Goal: Information Seeking & Learning: Learn about a topic

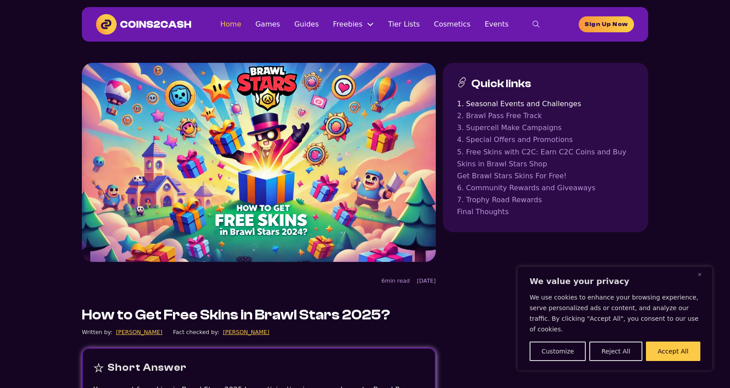
click at [238, 25] on link "Home" at bounding box center [230, 24] width 21 height 12
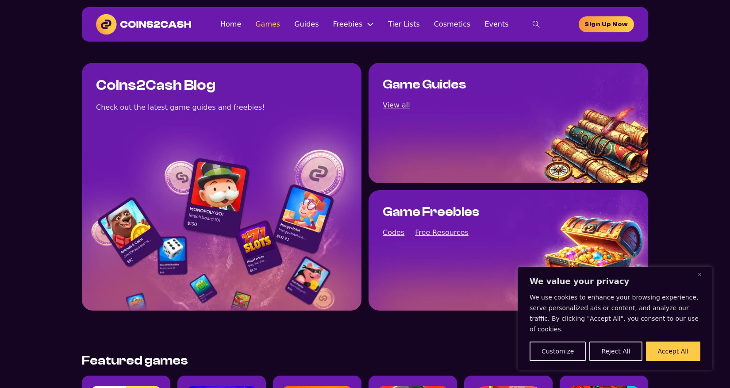
click at [275, 25] on link "Games" at bounding box center [267, 24] width 25 height 12
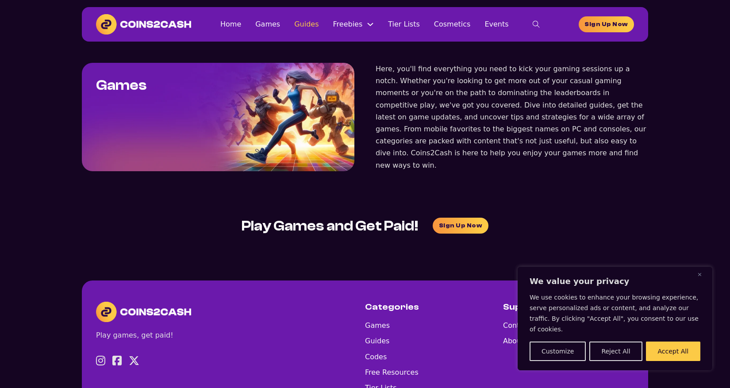
click at [315, 25] on link "Guides" at bounding box center [306, 24] width 24 height 12
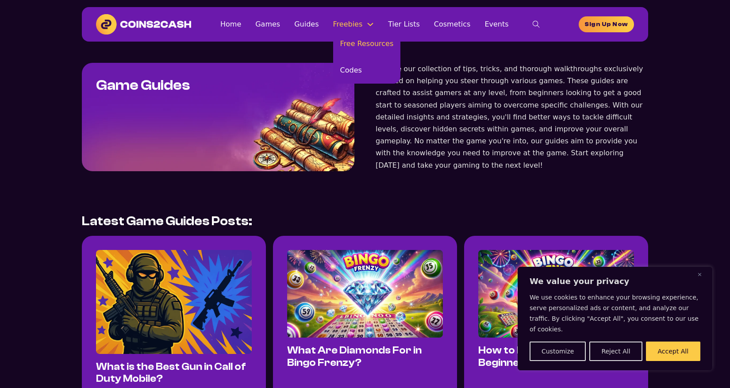
click at [355, 43] on link "Free Resources" at bounding box center [367, 44] width 68 height 27
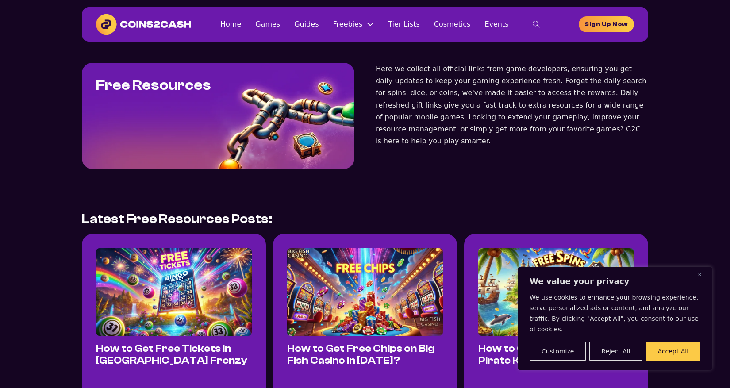
click at [166, 285] on img at bounding box center [174, 292] width 156 height 88
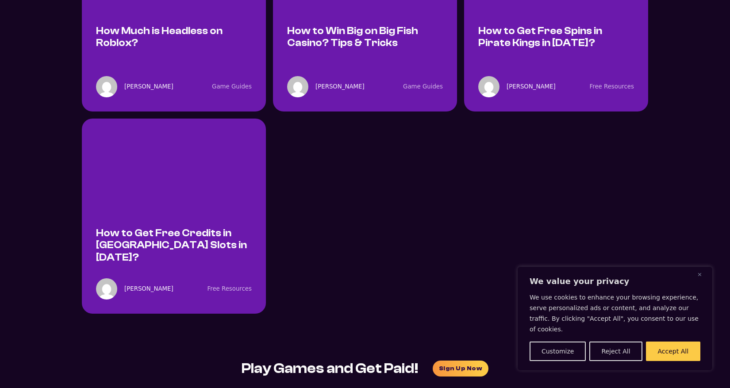
scroll to position [3158, 0]
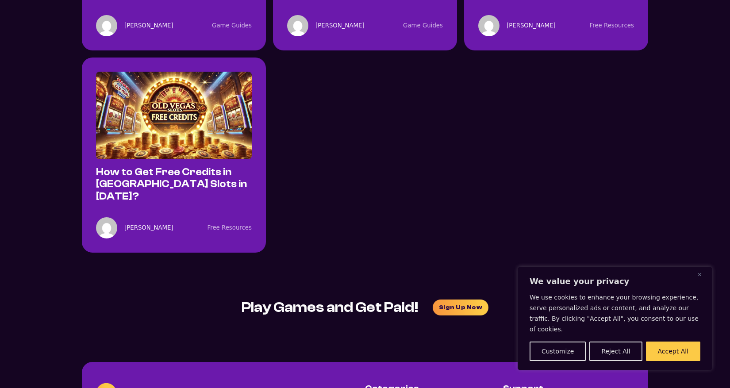
drag, startPoint x: 689, startPoint y: 353, endPoint x: 680, endPoint y: 346, distance: 11.3
click at [688, 353] on button "Accept All" at bounding box center [673, 350] width 54 height 19
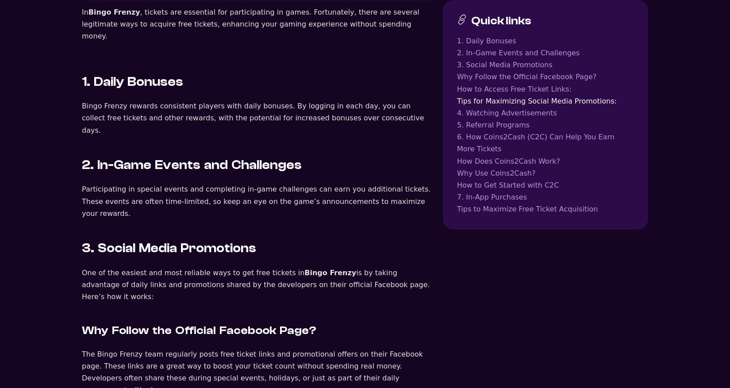
scroll to position [0, 0]
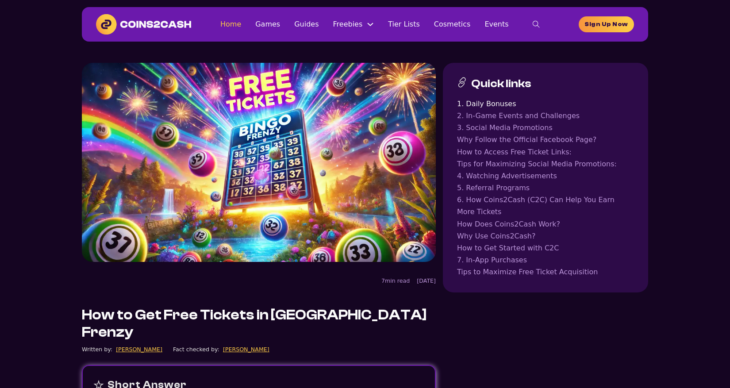
click at [233, 24] on link "Home" at bounding box center [230, 24] width 21 height 12
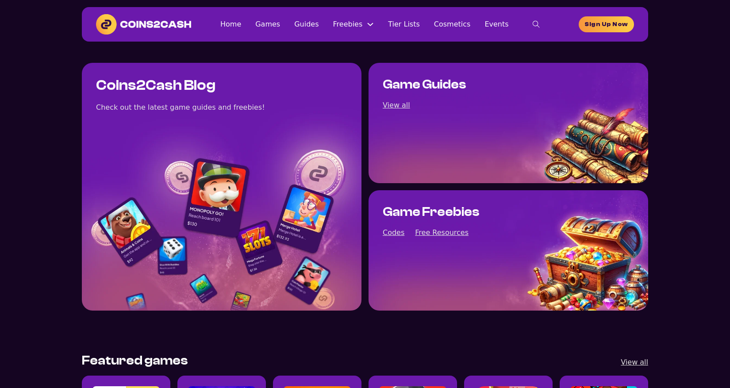
click at [533, 23] on icon "toggle search" at bounding box center [535, 24] width 7 height 7
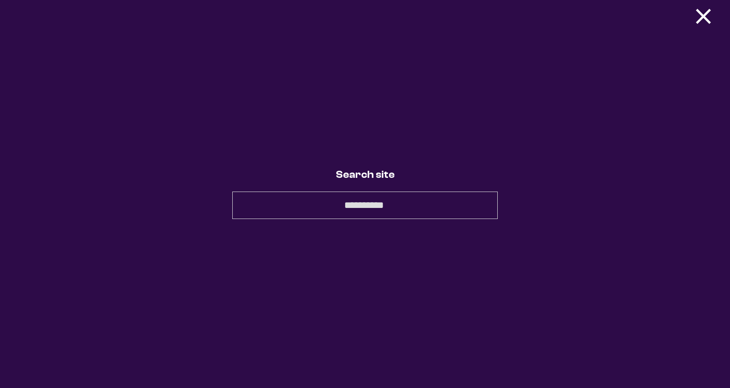
click at [710, 19] on button "×" at bounding box center [703, 16] width 27 height 18
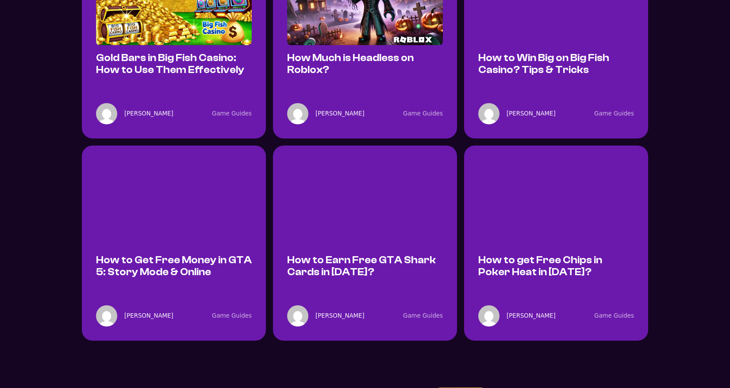
scroll to position [805, 0]
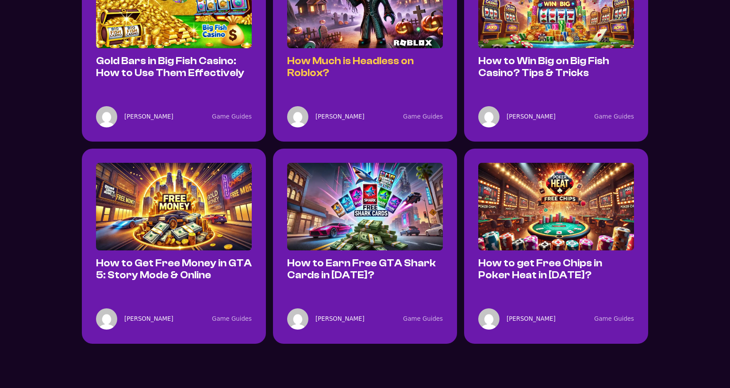
click at [299, 71] on link "How Much is Headless on Roblox?" at bounding box center [350, 66] width 126 height 23
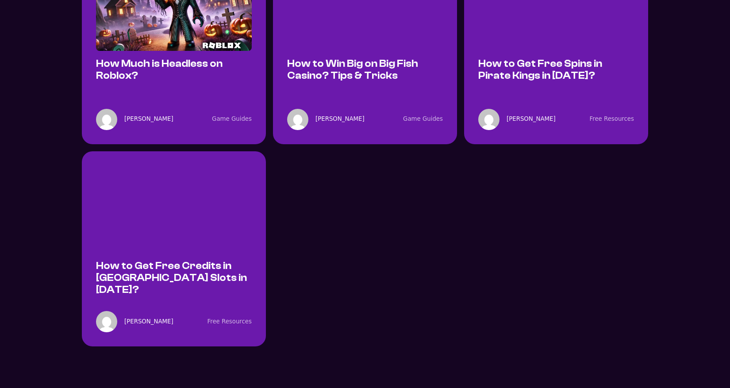
scroll to position [2605, 0]
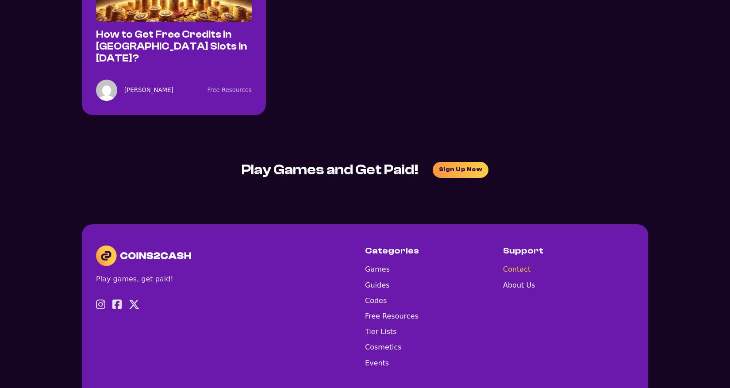
click at [515, 263] on link "Contact" at bounding box center [519, 269] width 32 height 12
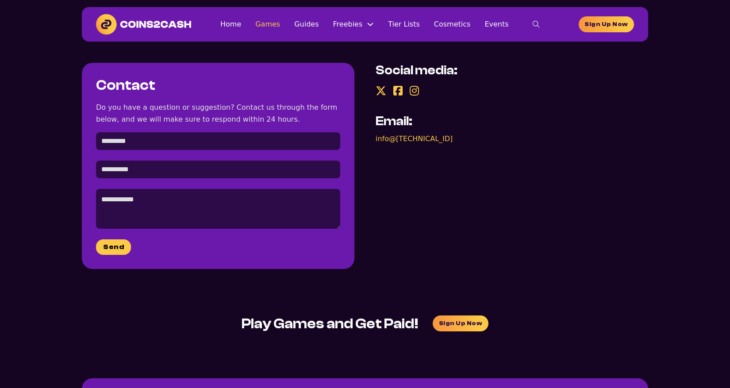
click at [275, 26] on link "Games" at bounding box center [267, 24] width 25 height 12
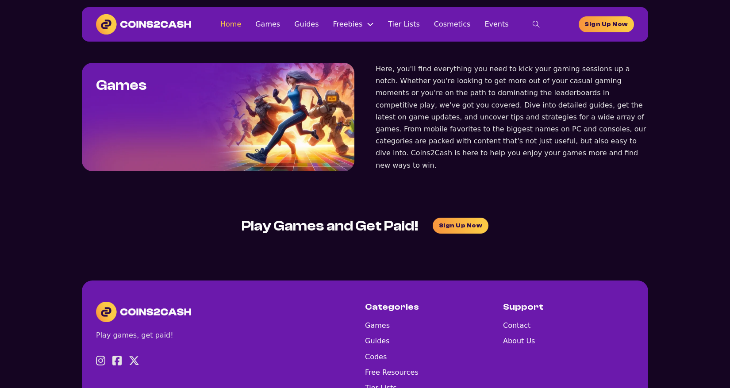
click at [233, 25] on link "Home" at bounding box center [230, 24] width 21 height 12
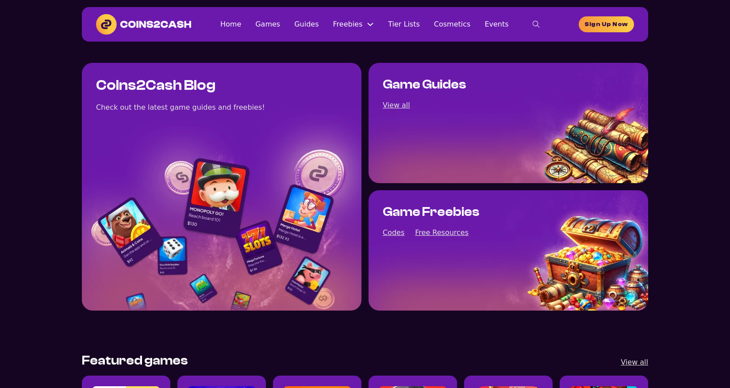
click at [388, 19] on ul "Home Games Guides Freebies Free Resources Codes Tier Lists Cosmetics Events" at bounding box center [364, 24] width 288 height 12
click at [390, 21] on link "Tier Lists" at bounding box center [404, 24] width 32 height 12
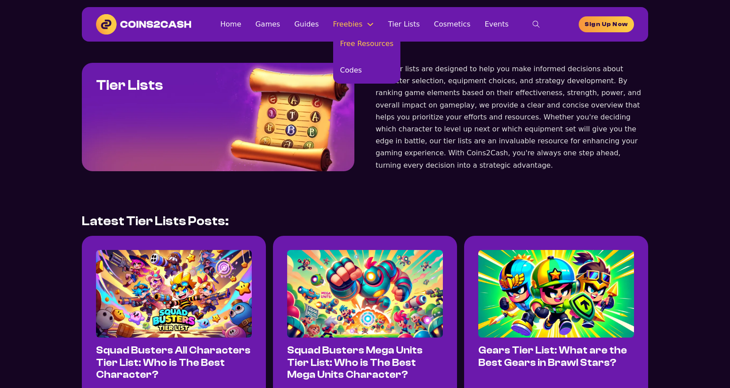
click at [358, 43] on link "Free Resources" at bounding box center [367, 44] width 68 height 27
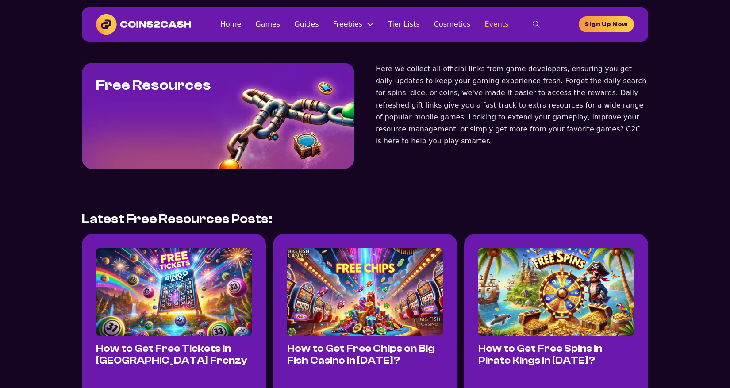
click at [490, 27] on link "Events" at bounding box center [496, 24] width 24 height 12
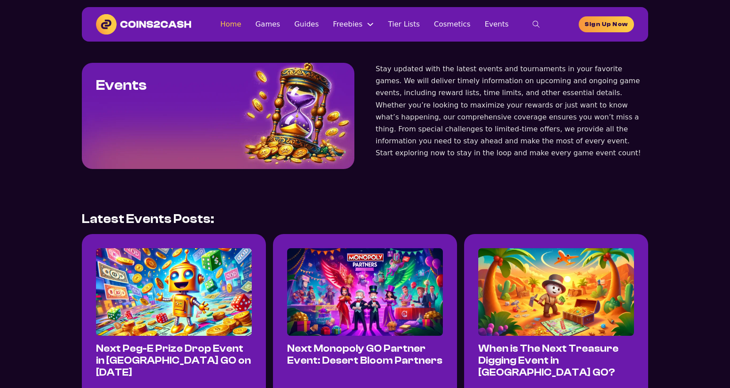
click at [241, 29] on link "Home" at bounding box center [230, 24] width 21 height 12
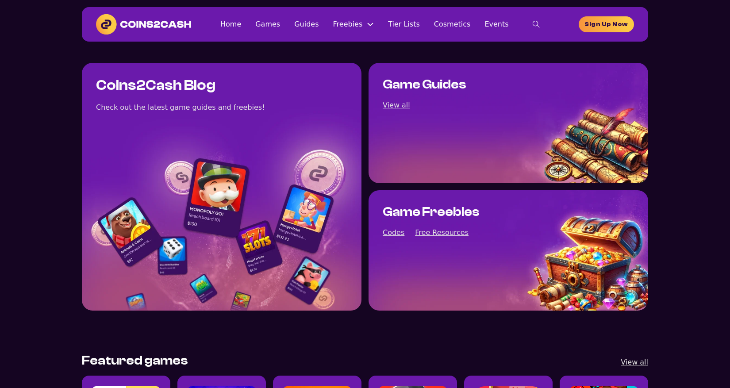
click at [228, 37] on div "Home Games Guides Freebies Free Resources Codes Tier Lists Cosmetics Events Hom…" at bounding box center [365, 24] width 566 height 34
click at [280, 25] on link "Games" at bounding box center [267, 24] width 25 height 12
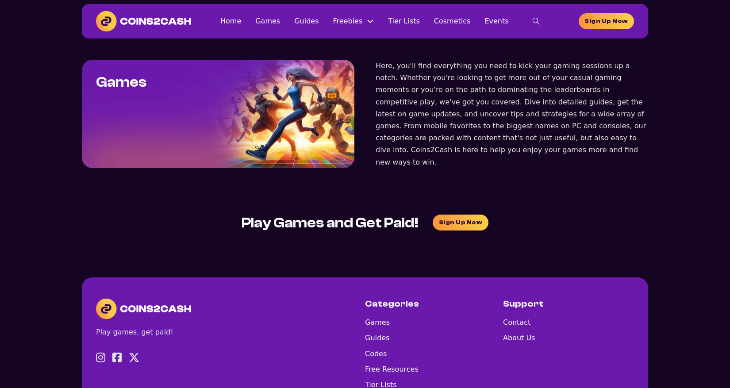
scroll to position [4, 0]
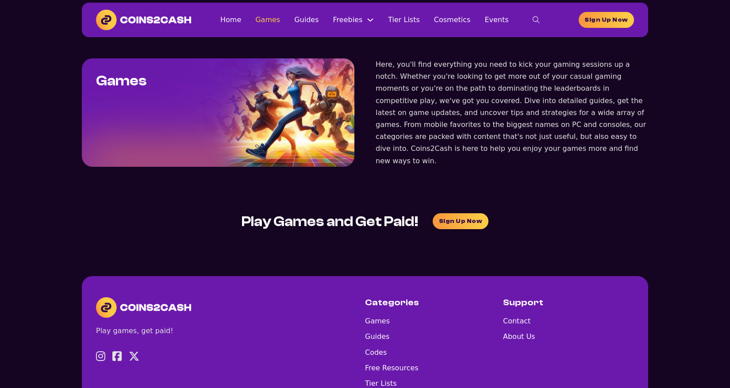
click at [280, 23] on link "Games" at bounding box center [267, 20] width 25 height 12
